Goal: Information Seeking & Learning: Learn about a topic

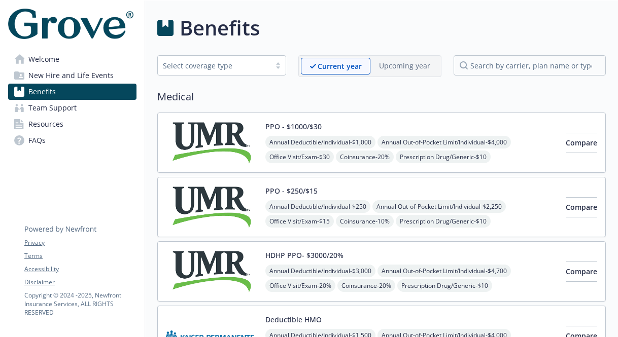
click at [85, 52] on link "Welcome" at bounding box center [72, 59] width 128 height 16
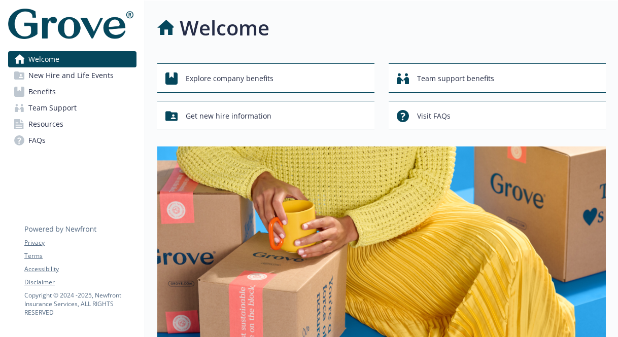
click at [92, 74] on span "New Hire and Life Events" at bounding box center [70, 75] width 85 height 16
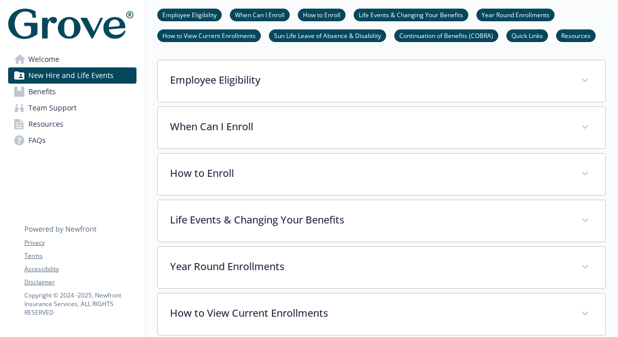
scroll to position [260, 0]
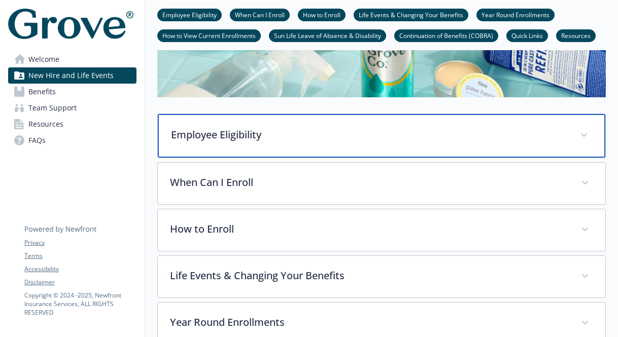
click at [321, 140] on p "Employee Eligibility" at bounding box center [369, 134] width 397 height 15
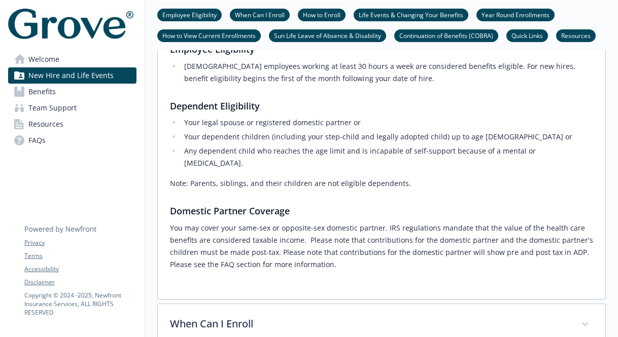
scroll to position [386, 0]
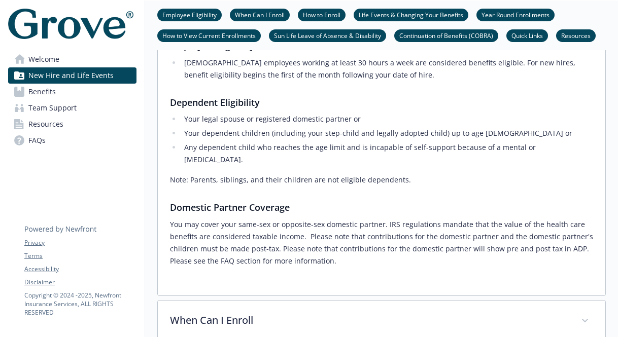
click at [87, 58] on link "Welcome" at bounding box center [72, 59] width 128 height 16
